Goal: Transaction & Acquisition: Purchase product/service

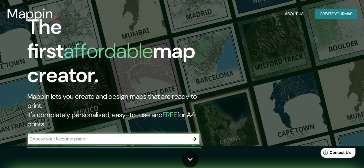
scroll to position [23, 0]
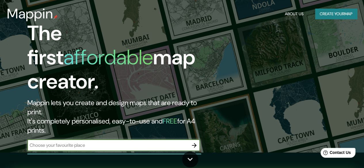
scroll to position [17, 0]
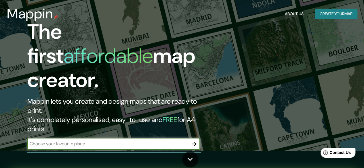
click at [81, 141] on input "text" at bounding box center [107, 144] width 161 height 7
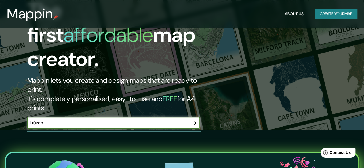
scroll to position [38, 0]
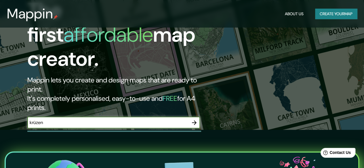
type input "krüzen"
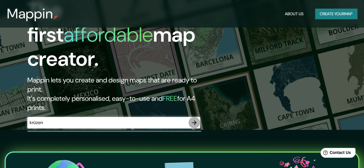
click at [195, 120] on icon "button" at bounding box center [194, 123] width 7 height 7
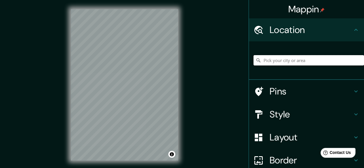
click at [271, 61] on input "Pick your city or area" at bounding box center [309, 60] width 111 height 10
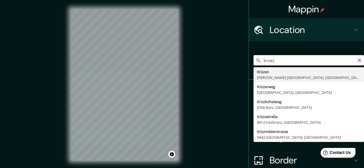
type input "Krüzen, [PERSON_NAME][GEOGRAPHIC_DATA], [GEOGRAPHIC_DATA][PERSON_NAME], [GEOGRA…"
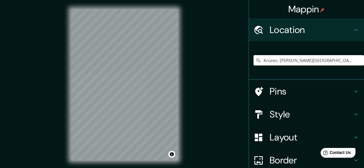
click at [294, 114] on h4 "Style" at bounding box center [311, 115] width 83 height 12
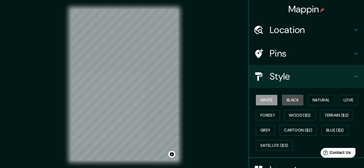
click at [285, 102] on button "Black" at bounding box center [293, 100] width 22 height 11
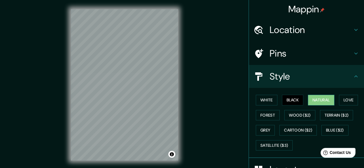
click at [327, 100] on button "Natural" at bounding box center [321, 100] width 26 height 11
click at [298, 115] on button "Wood ($2)" at bounding box center [300, 115] width 31 height 11
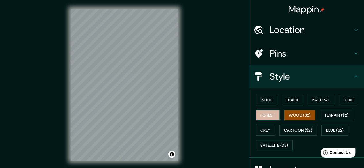
click at [267, 118] on button "Forest" at bounding box center [268, 115] width 24 height 11
click at [294, 114] on button "Wood ($2)" at bounding box center [300, 115] width 31 height 11
click at [331, 132] on button "Blue ($2)" at bounding box center [335, 130] width 27 height 11
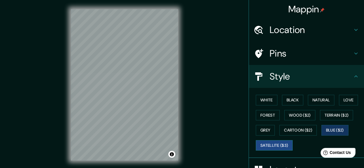
click at [280, 150] on button "Satellite ($3)" at bounding box center [274, 146] width 37 height 11
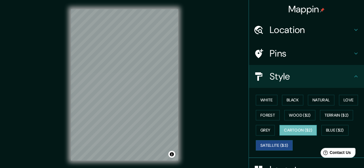
click at [299, 130] on button "Cartoon ($2)" at bounding box center [298, 130] width 37 height 11
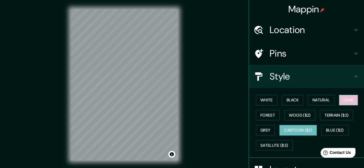
click at [349, 101] on button "Love" at bounding box center [348, 100] width 19 height 11
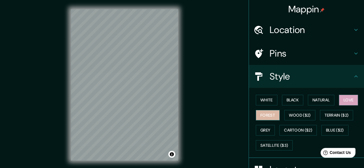
click at [261, 115] on button "Forest" at bounding box center [268, 115] width 24 height 11
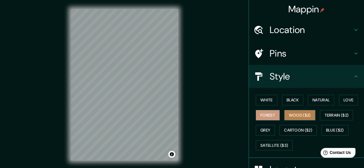
click at [294, 117] on button "Wood ($2)" at bounding box center [300, 115] width 31 height 11
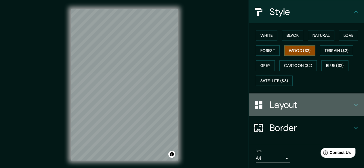
click at [276, 99] on h4 "Layout" at bounding box center [311, 105] width 83 height 12
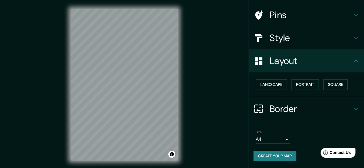
scroll to position [38, 0]
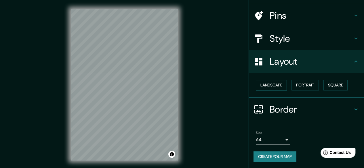
click at [274, 86] on button "Landscape" at bounding box center [271, 85] width 31 height 11
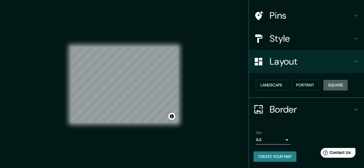
click at [329, 81] on button "Square" at bounding box center [336, 85] width 24 height 11
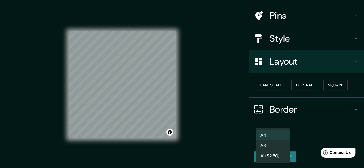
click at [283, 141] on body "Mappin Location [GEOGRAPHIC_DATA], [PERSON_NAME][GEOGRAPHIC_DATA], [GEOGRAPHIC_…" at bounding box center [182, 84] width 364 height 168
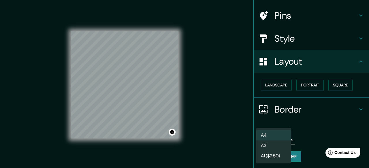
click at [278, 148] on li "A3" at bounding box center [273, 146] width 35 height 10
type input "a4"
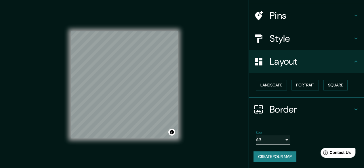
scroll to position [0, 0]
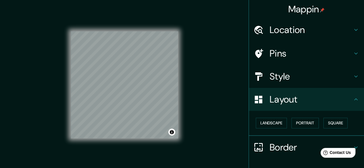
click at [288, 78] on h4 "Style" at bounding box center [311, 77] width 83 height 12
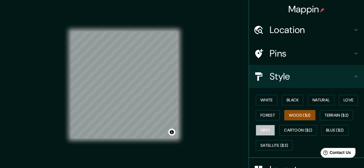
click at [265, 128] on button "Grey" at bounding box center [265, 130] width 19 height 11
click at [299, 115] on button "Wood ($2)" at bounding box center [300, 115] width 31 height 11
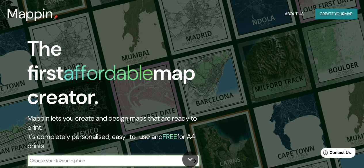
click at [73, 158] on input "text" at bounding box center [107, 161] width 161 height 7
type input "bjärred"
click at [187, 158] on input "bjärred" at bounding box center [107, 161] width 161 height 7
click at [194, 158] on icon "button" at bounding box center [194, 161] width 7 height 7
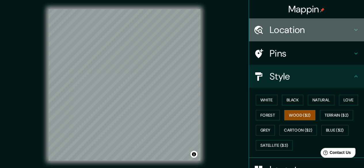
click at [286, 27] on h4 "Location" at bounding box center [311, 30] width 83 height 12
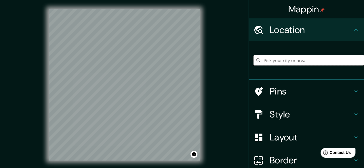
click at [276, 59] on input "Pick your city or area" at bounding box center [309, 60] width 111 height 10
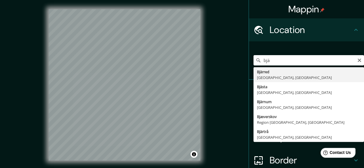
type input "Bjärred, [GEOGRAPHIC_DATA], [GEOGRAPHIC_DATA]"
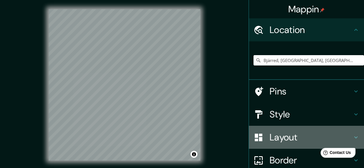
click at [281, 137] on h4 "Layout" at bounding box center [311, 138] width 83 height 12
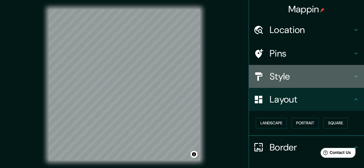
click at [285, 73] on h4 "Style" at bounding box center [311, 77] width 83 height 12
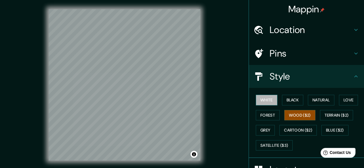
click at [269, 100] on button "White" at bounding box center [267, 100] width 22 height 11
click at [276, 53] on h4 "Pins" at bounding box center [311, 54] width 83 height 12
